Goal: Register for event/course

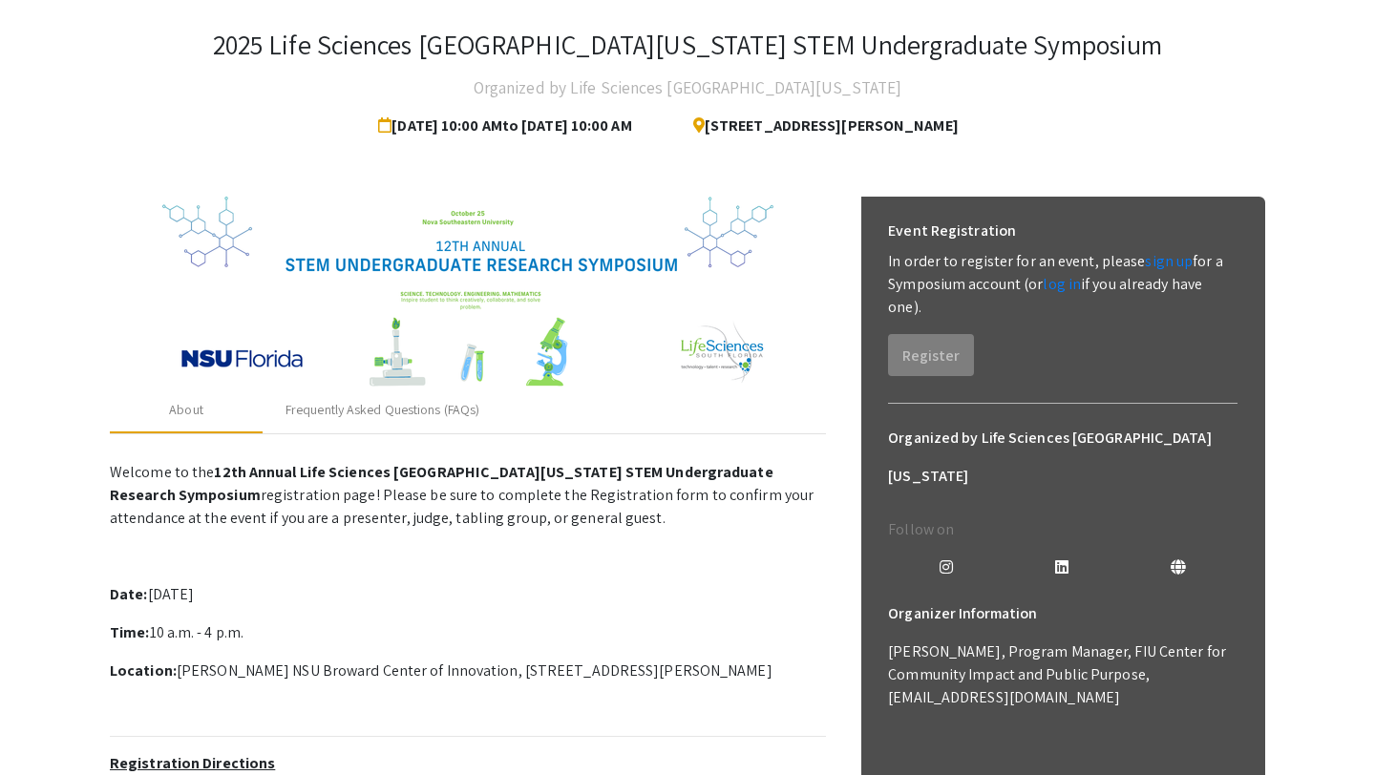
scroll to position [96, 0]
click at [1159, 263] on link "sign up" at bounding box center [1169, 260] width 48 height 20
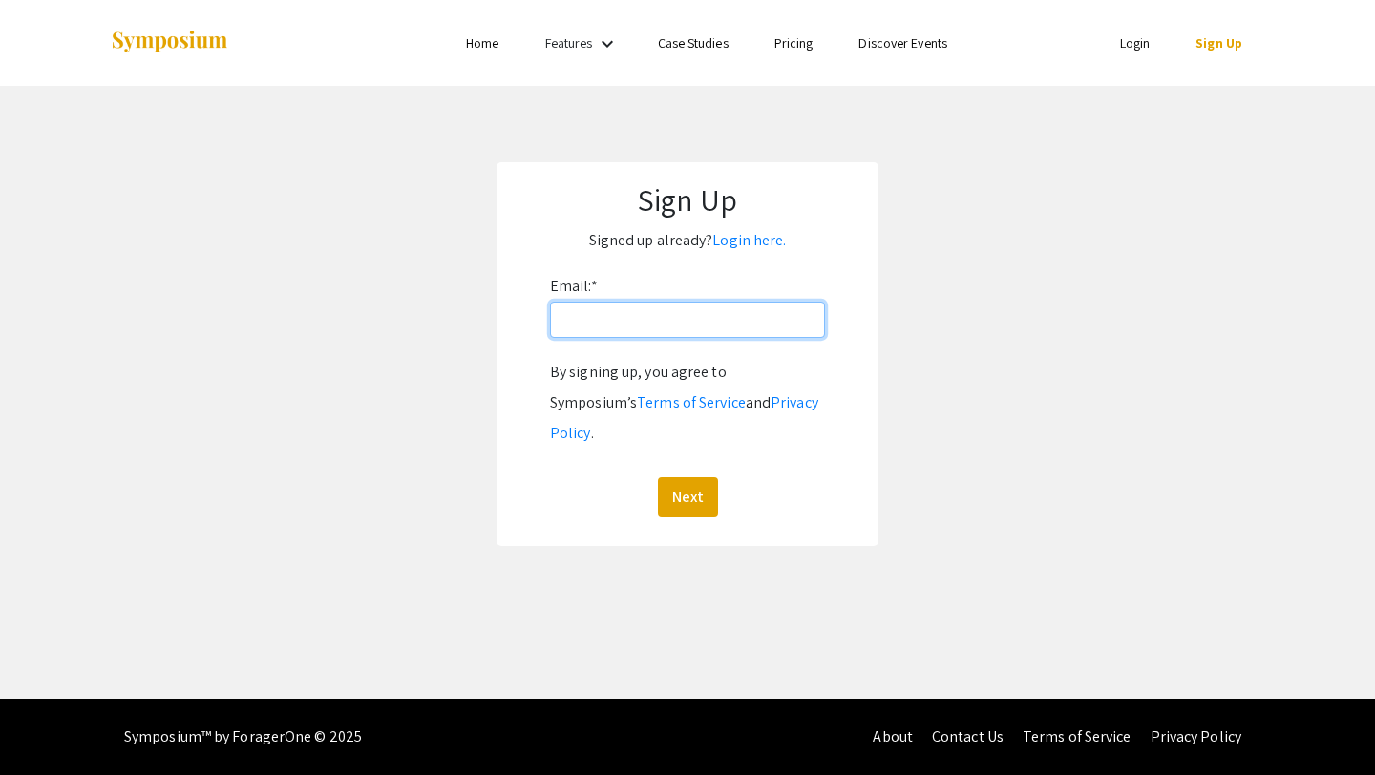
click at [653, 325] on input "Email: *" at bounding box center [687, 320] width 275 height 36
type input "[EMAIL_ADDRESS][DOMAIN_NAME]"
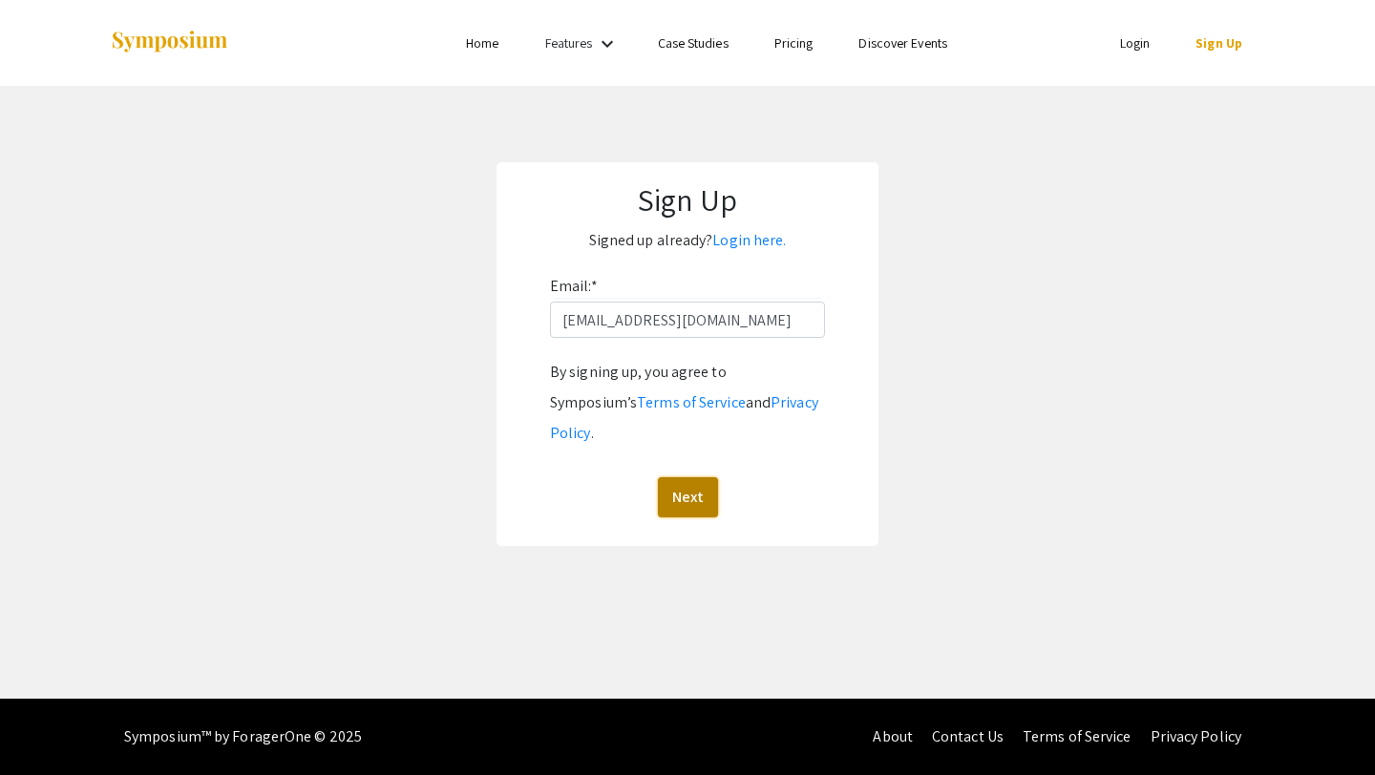
click at [699, 477] on button "Next" at bounding box center [688, 497] width 60 height 40
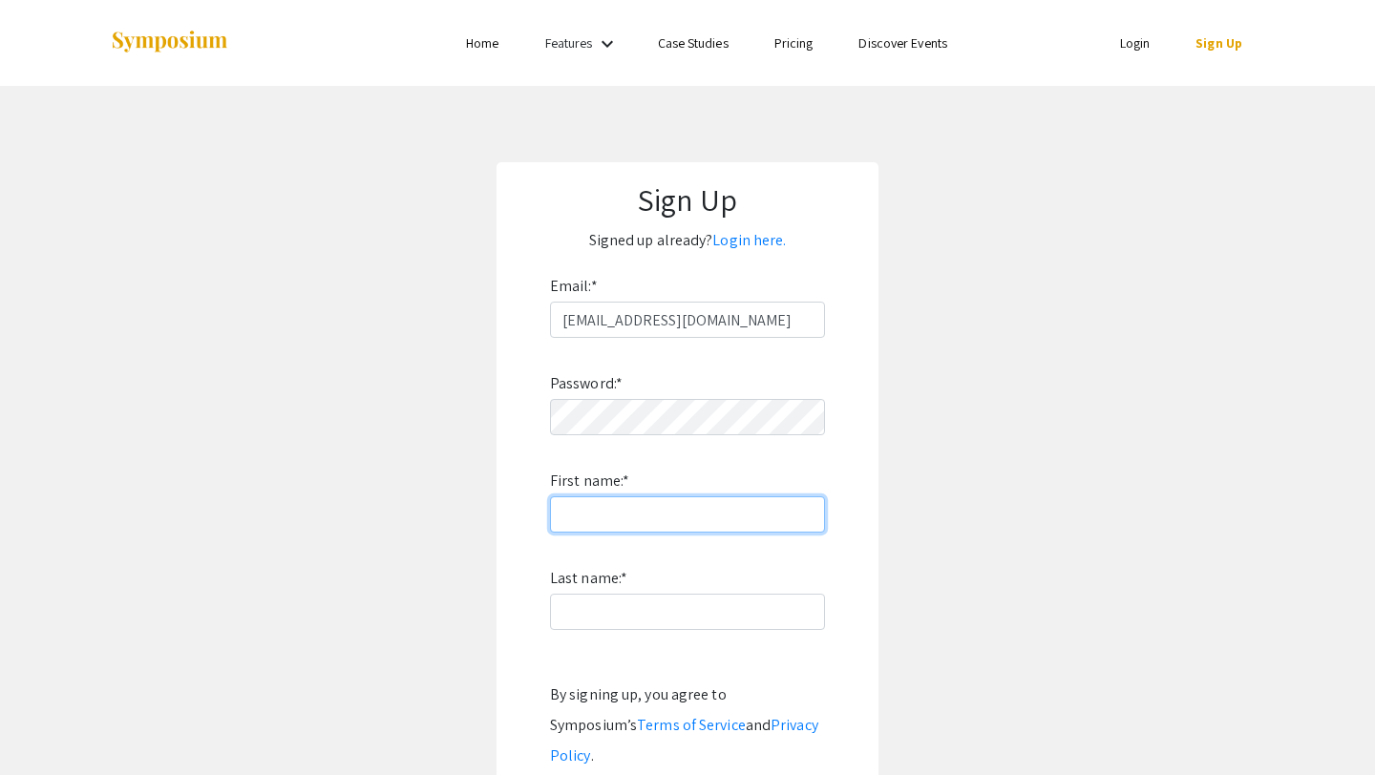
click at [679, 508] on input "First name: *" at bounding box center [687, 515] width 275 height 36
type input "Khushi"
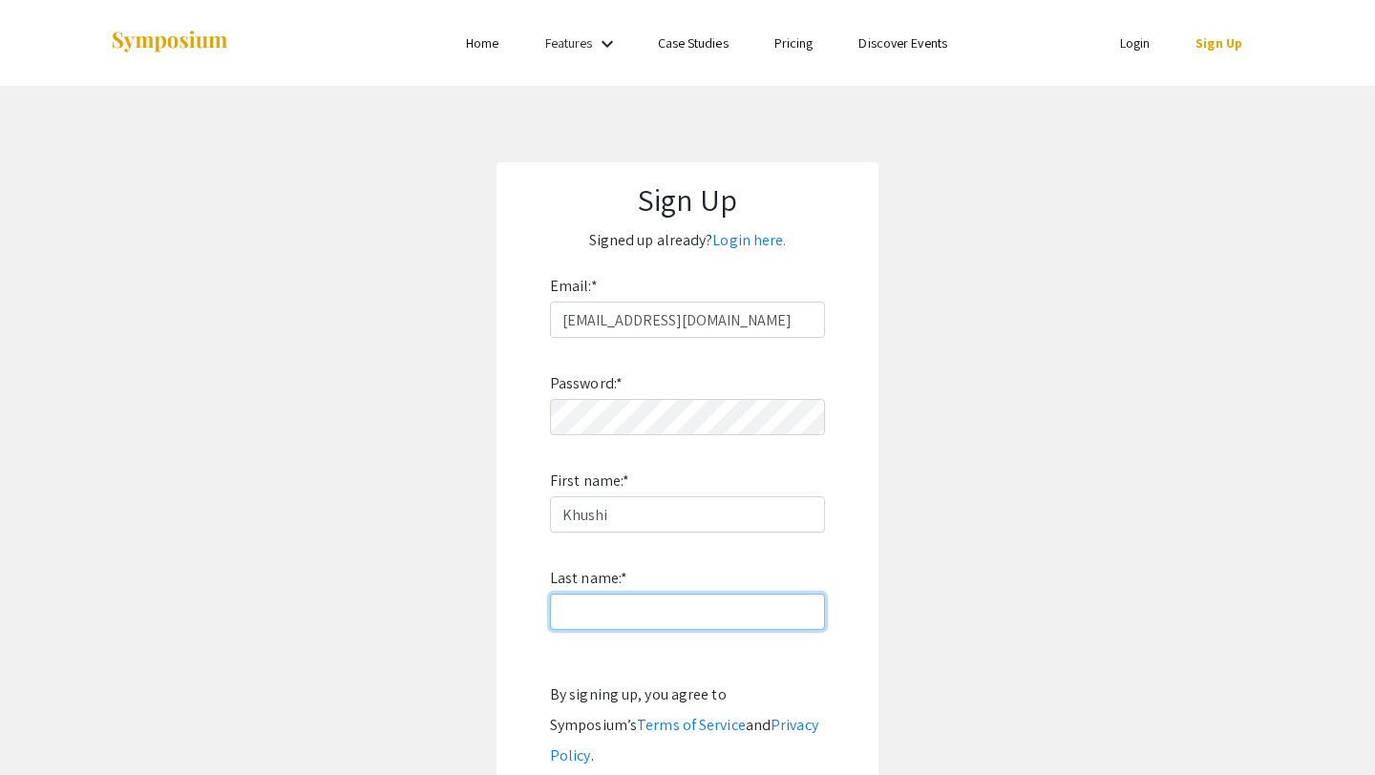
type input "[PERSON_NAME]"
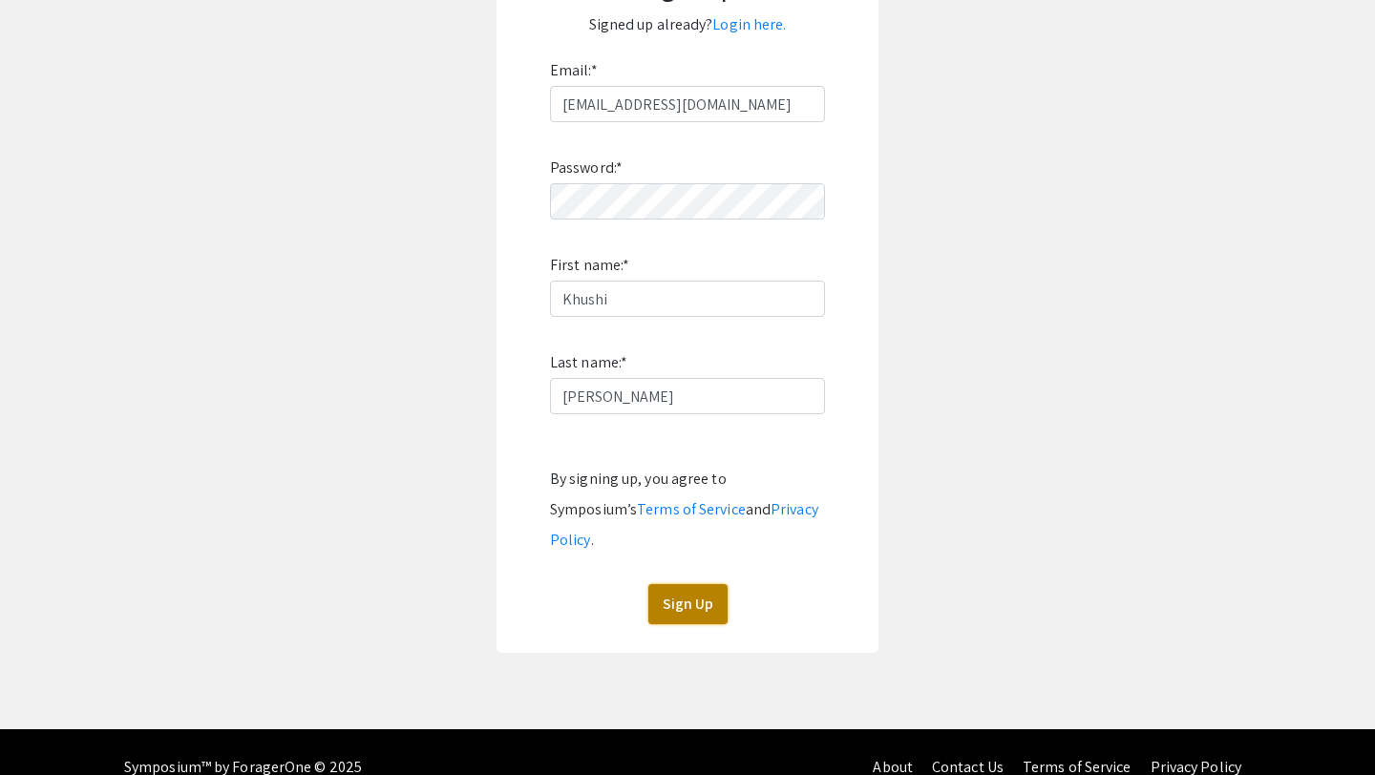
click at [665, 584] on button "Sign Up" at bounding box center [687, 604] width 79 height 40
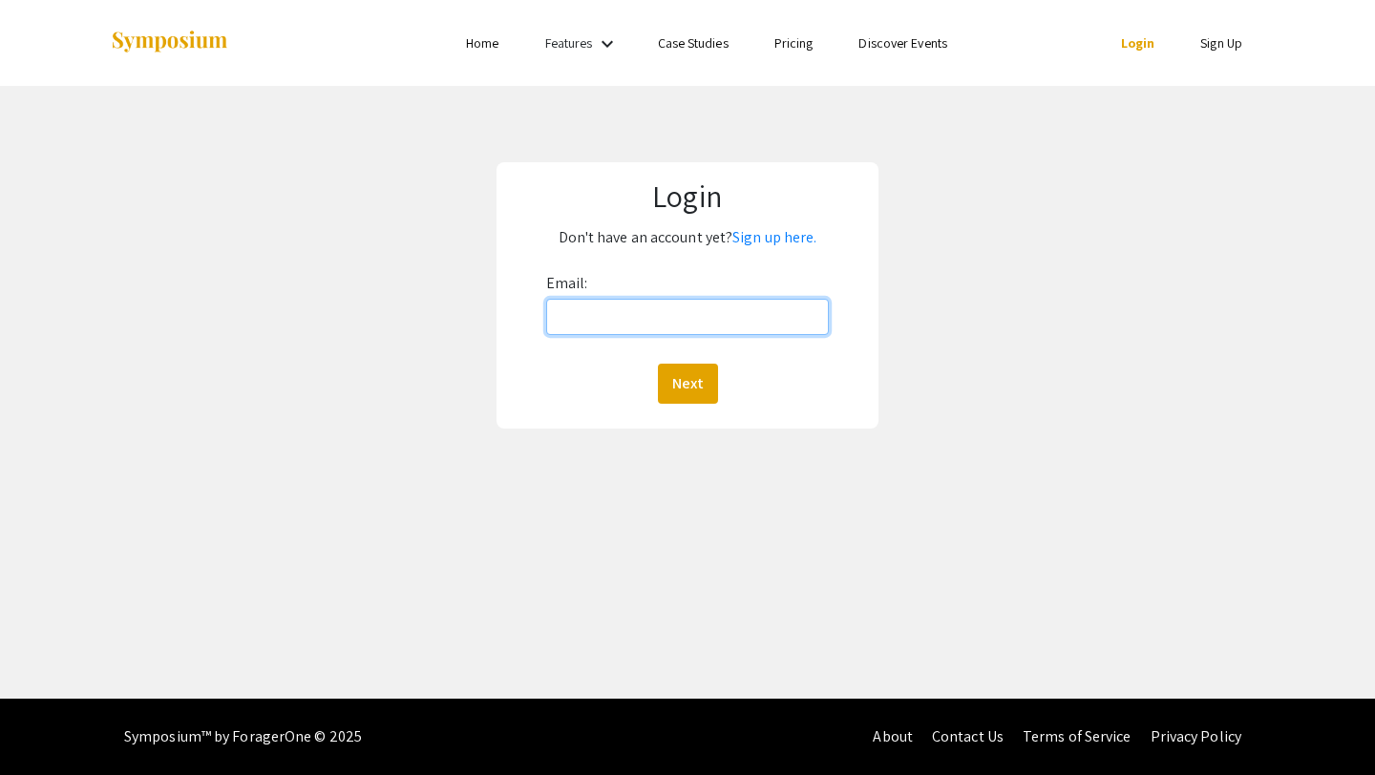
click at [718, 324] on input "Email:" at bounding box center [688, 317] width 284 height 36
type input "[EMAIL_ADDRESS][DOMAIN_NAME]"
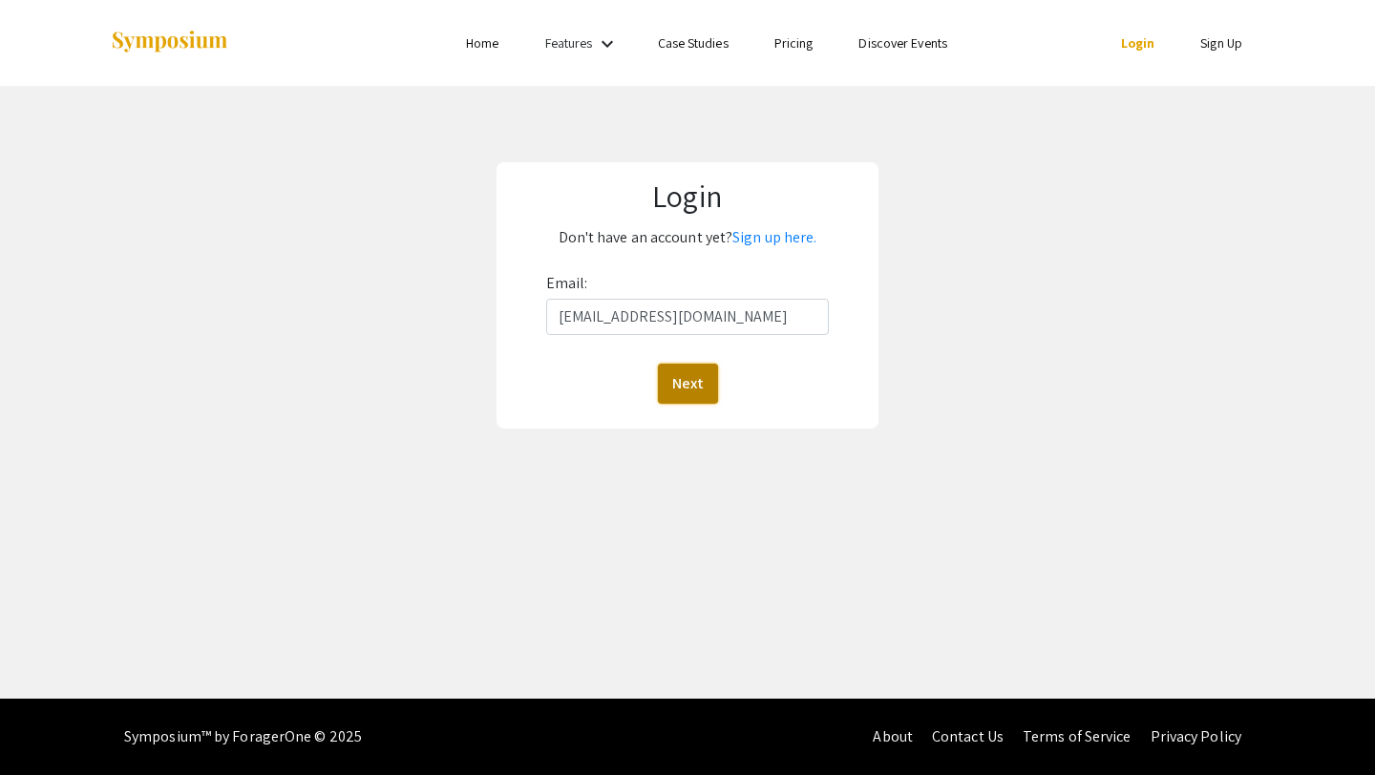
click at [664, 376] on button "Next" at bounding box center [688, 384] width 60 height 40
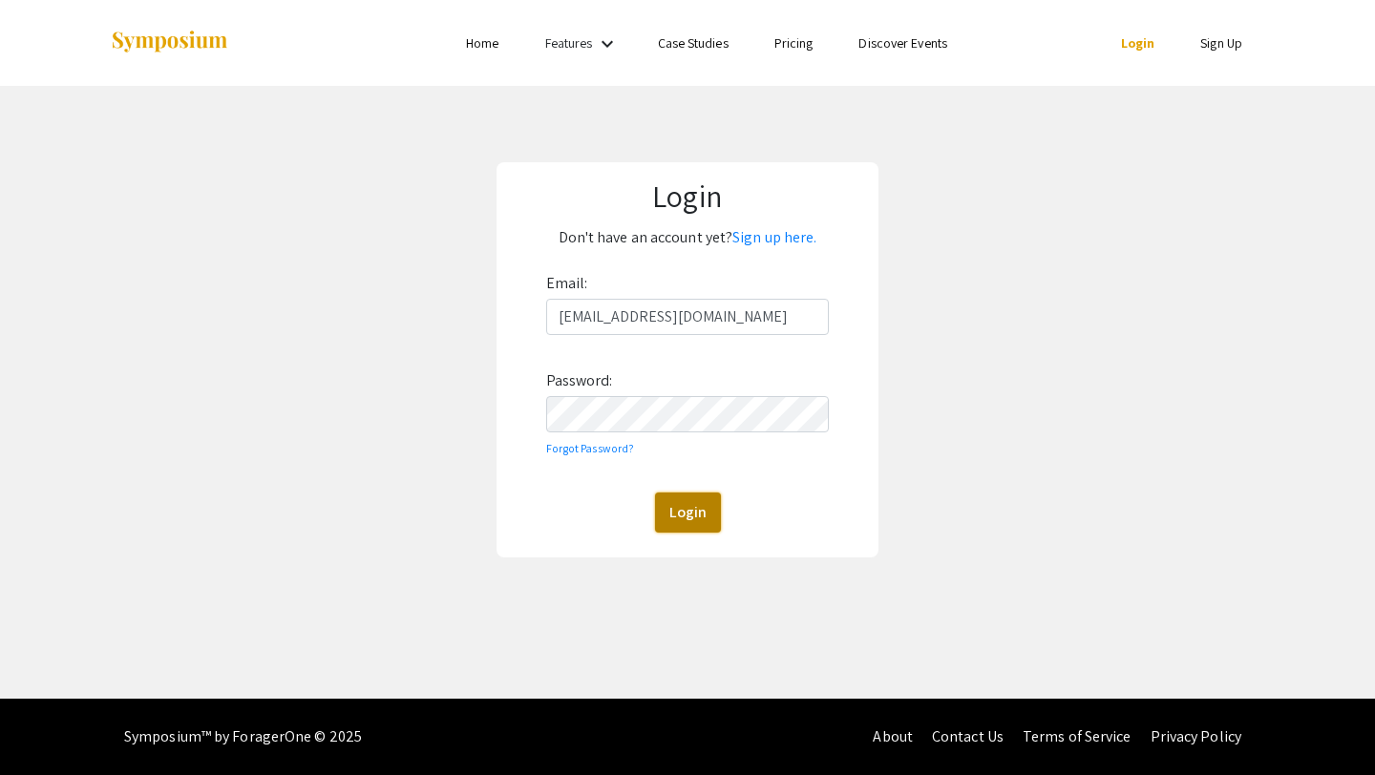
click at [680, 518] on button "Login" at bounding box center [688, 513] width 66 height 40
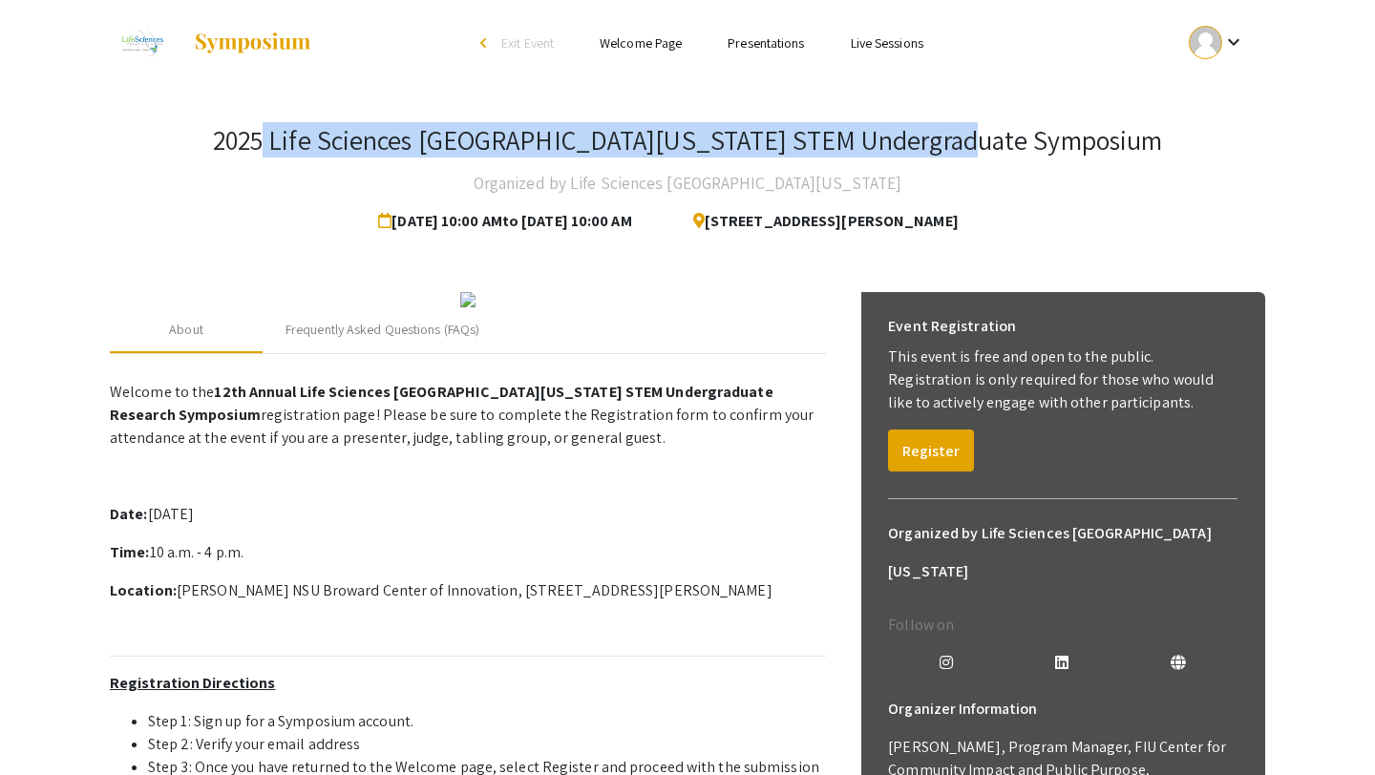
drag, startPoint x: 370, startPoint y: 138, endPoint x: 1082, endPoint y: 157, distance: 712.6
click at [1085, 159] on div "2025 Life Sciences [GEOGRAPHIC_DATA][US_STATE] STEM Undergraduate Symposium Org…" at bounding box center [687, 182] width 1155 height 116
copy h3 "Life Sciences [GEOGRAPHIC_DATA][US_STATE] STEM Undergraduate Symposium"
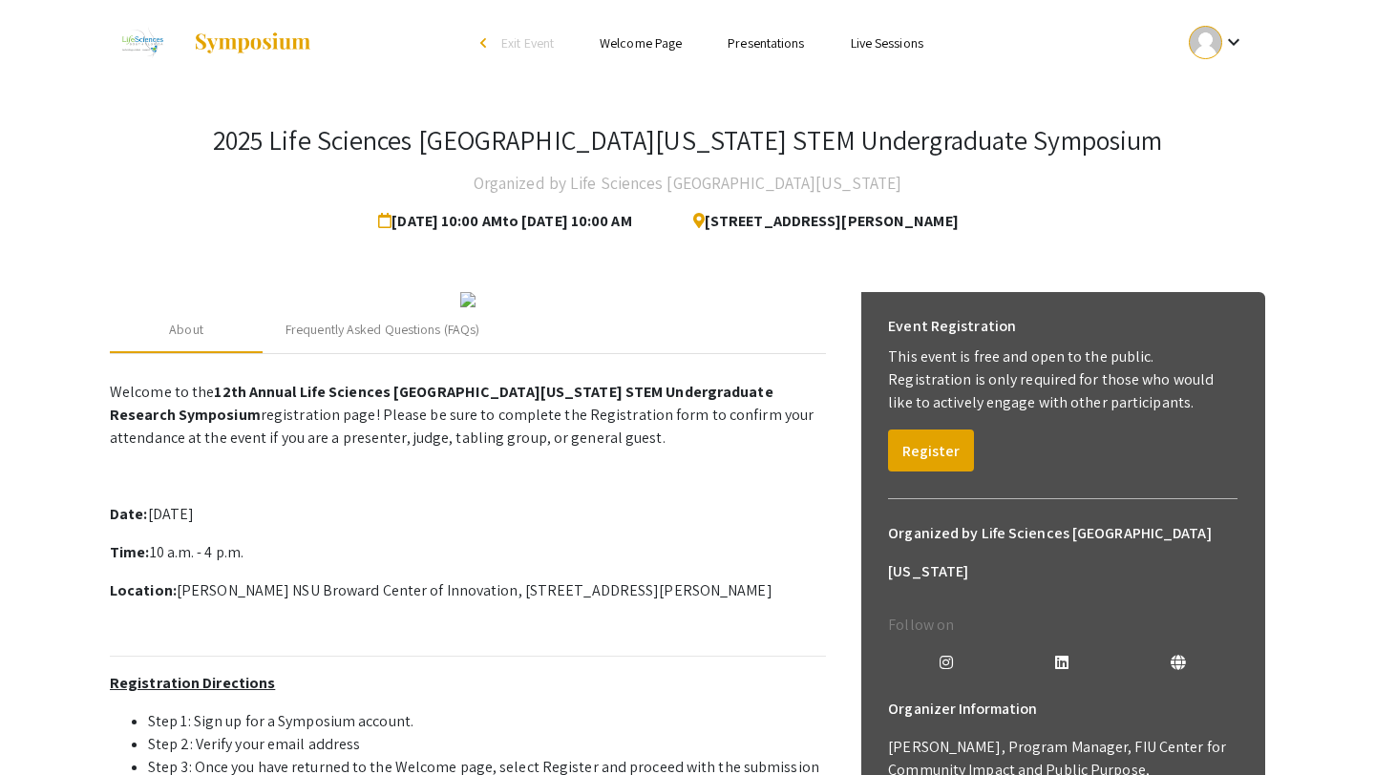
click at [1129, 106] on div "2025 Life Sciences [GEOGRAPHIC_DATA][US_STATE] STEM Undergraduate Symposium Org…" at bounding box center [687, 593] width 1184 height 1014
